Goal: Find specific page/section: Find specific page/section

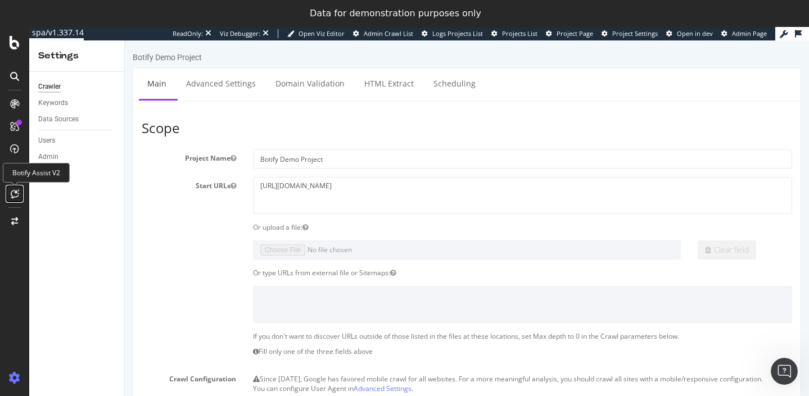
click at [15, 201] on div at bounding box center [15, 194] width 18 height 18
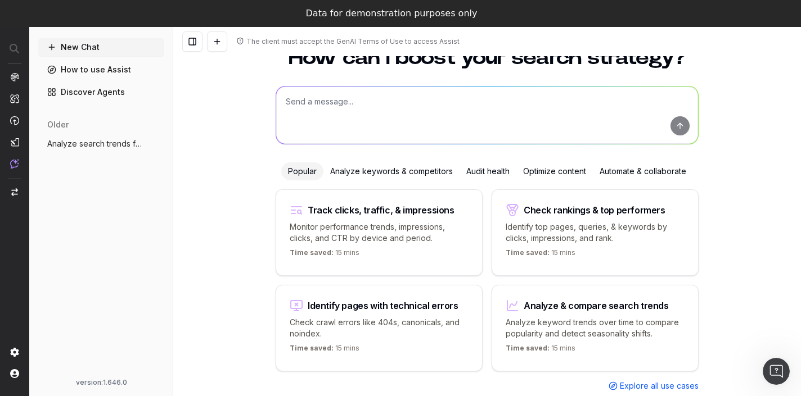
click at [85, 93] on link "Discover Agents" at bounding box center [101, 92] width 126 height 18
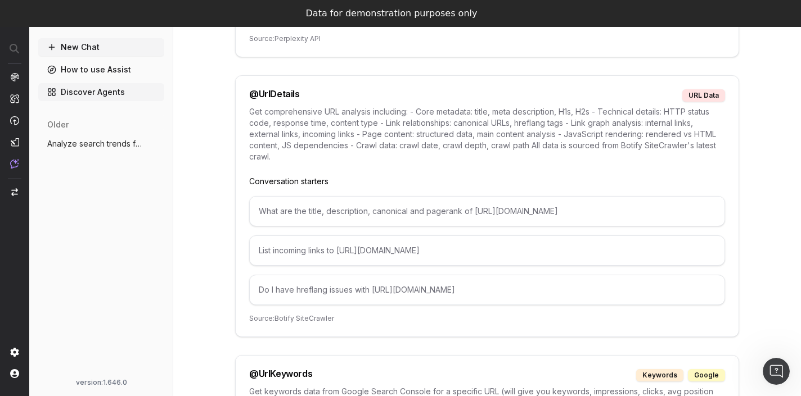
scroll to position [6202, 0]
